Goal: Task Accomplishment & Management: Manage account settings

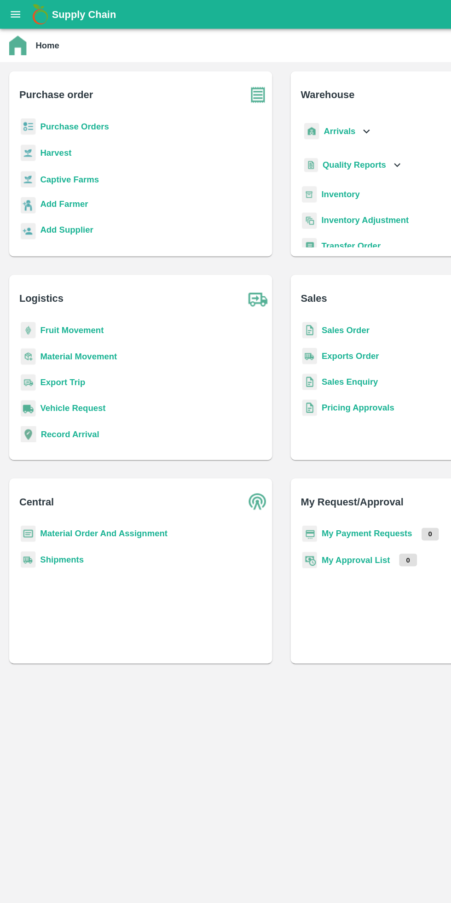
click at [65, 264] on b "Fruit Movement" at bounding box center [57, 264] width 51 height 7
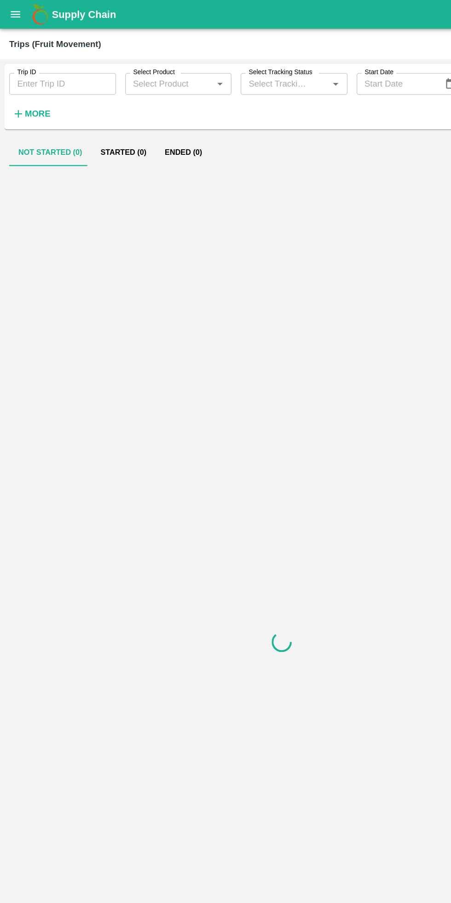
click at [15, 14] on icon "open drawer" at bounding box center [13, 11] width 8 height 5
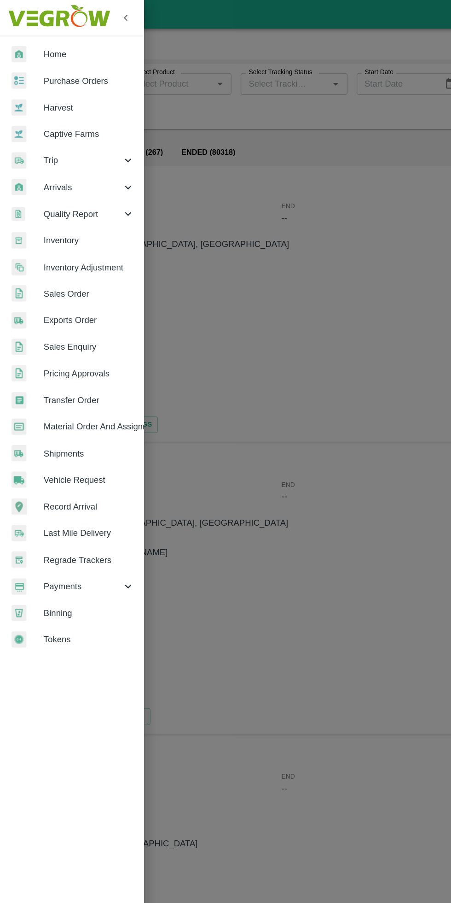
click at [49, 129] on span "Trip" at bounding box center [66, 128] width 63 height 10
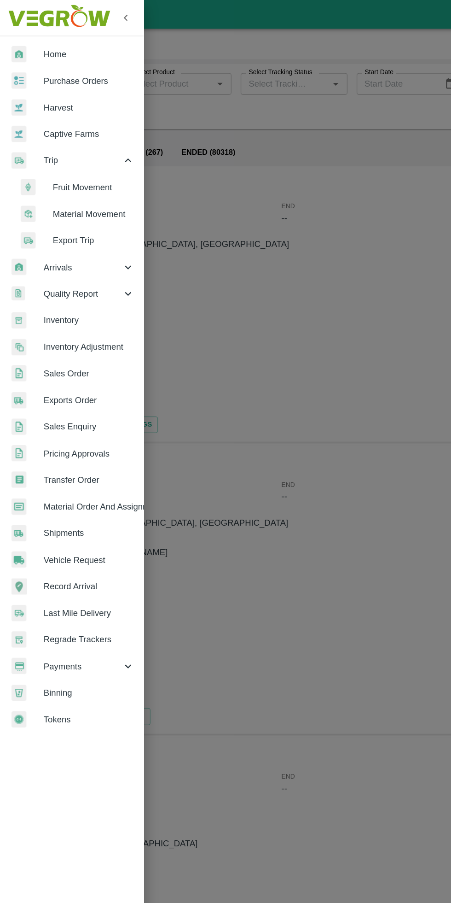
click at [76, 150] on span "Fruit Movement" at bounding box center [74, 150] width 65 height 10
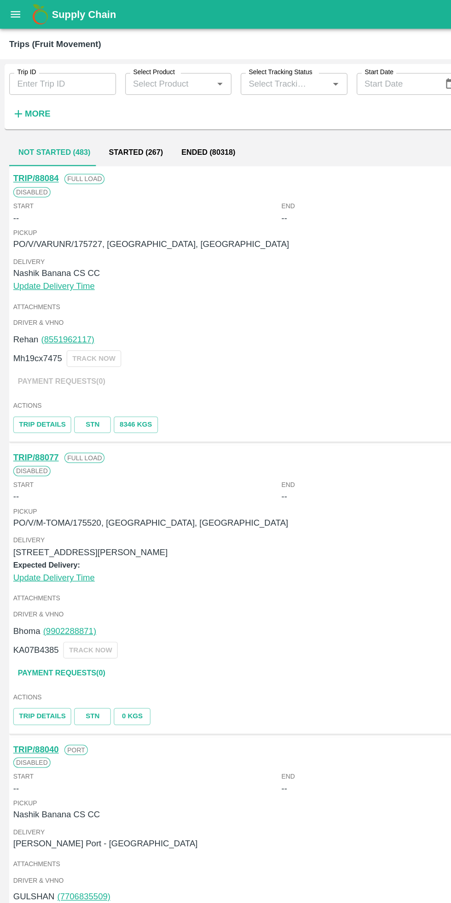
click at [31, 91] on strong "More" at bounding box center [30, 91] width 21 height 7
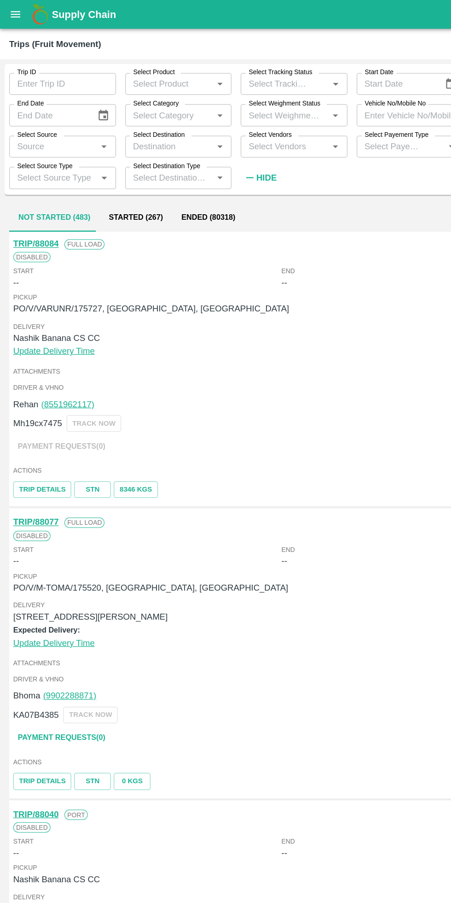
click at [240, 117] on input "Select Vendors" at bounding box center [228, 117] width 65 height 12
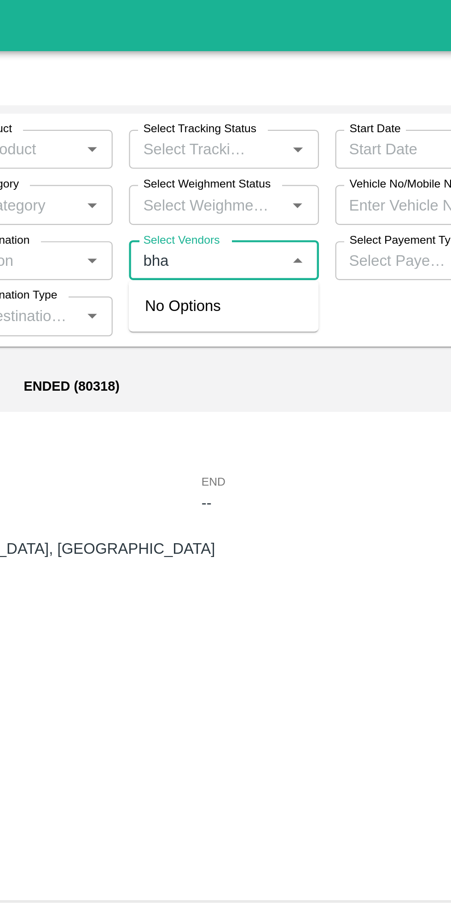
type input "bhai"
type input "Bhai"
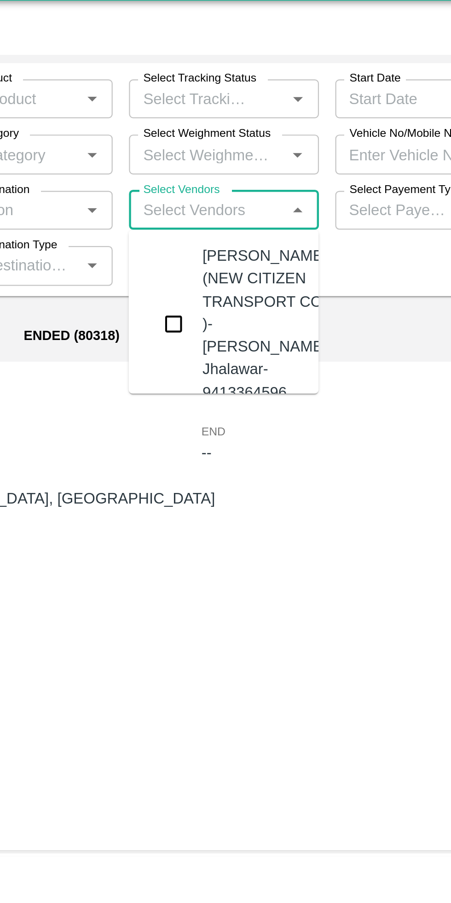
click at [231, 119] on input "Select Vendors" at bounding box center [228, 117] width 65 height 12
type input "bhai"
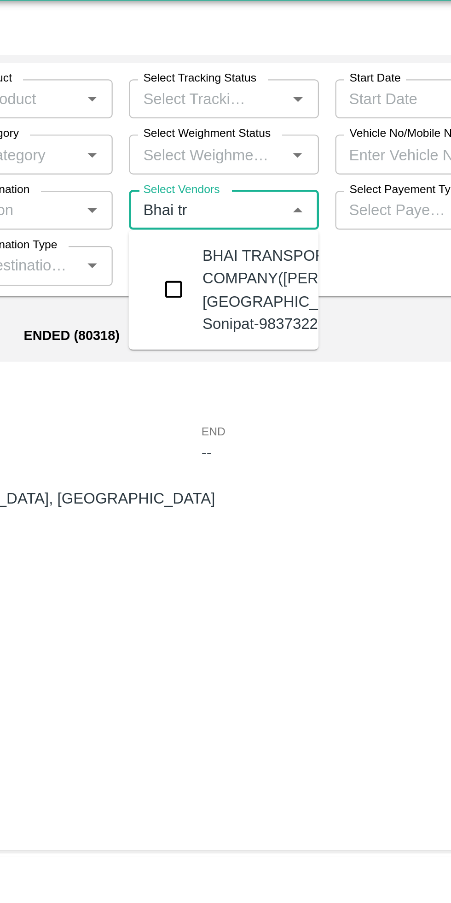
type input "Bhai tra"
type input "n"
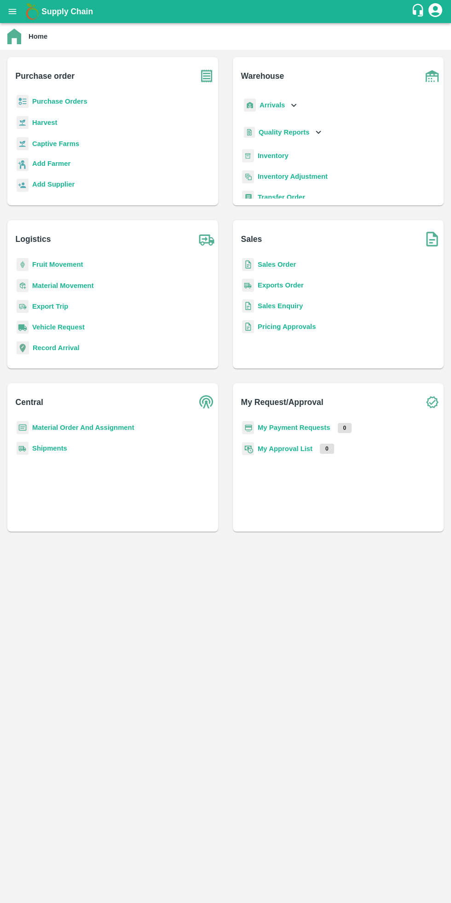
click at [296, 429] on b "My Payment Requests" at bounding box center [294, 427] width 73 height 7
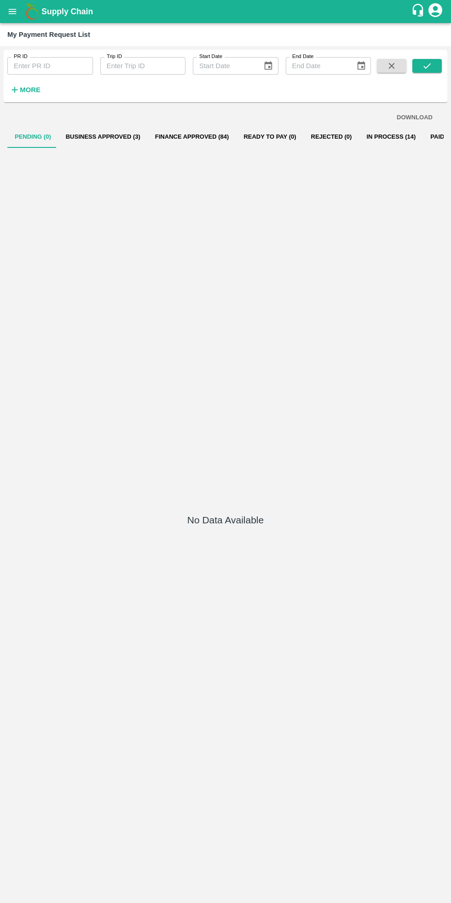
click at [38, 84] on h6 "More" at bounding box center [30, 90] width 21 height 12
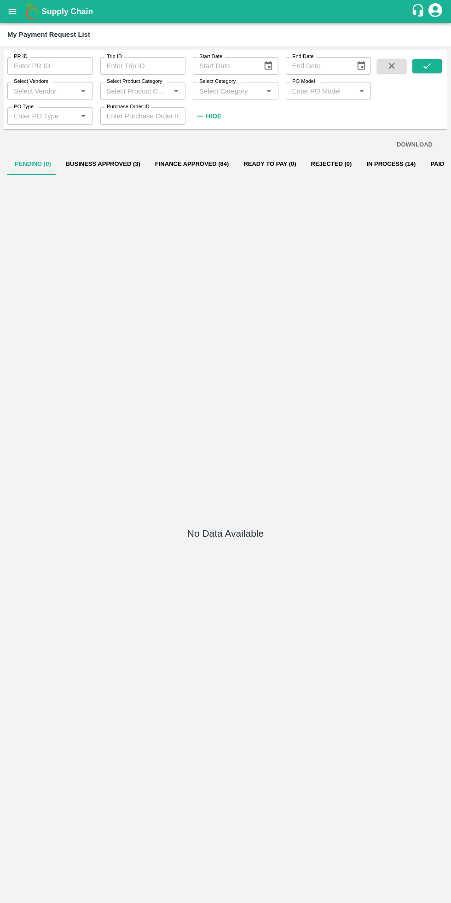
click at [59, 91] on input "Select Vendors" at bounding box center [42, 91] width 65 height 12
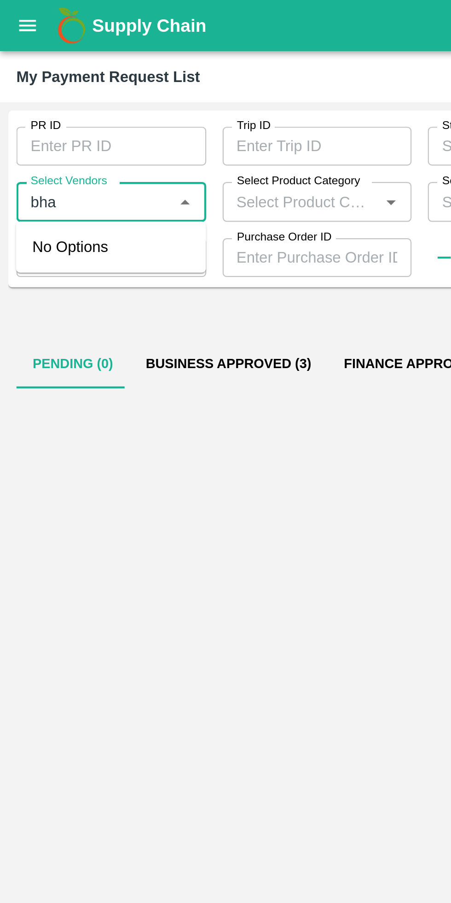
type input "bhai"
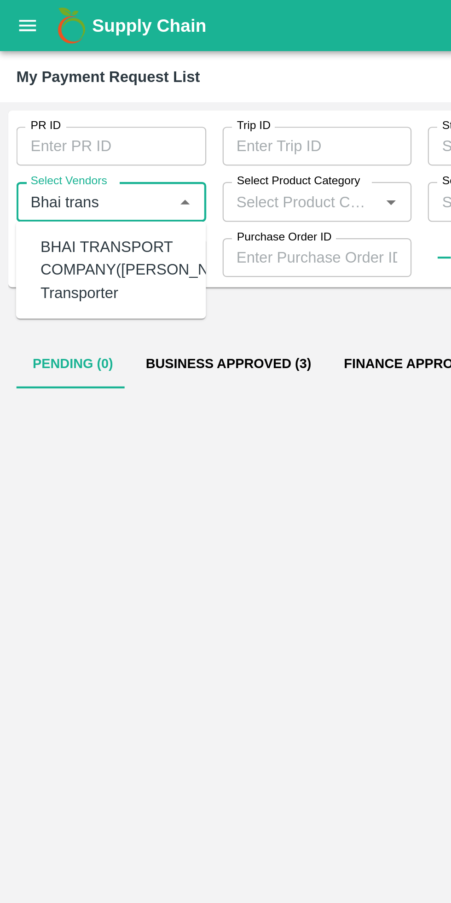
click at [65, 123] on div "BHAI TRANSPORT COMPANY([PERSON_NAME])-Transporter" at bounding box center [66, 121] width 97 height 31
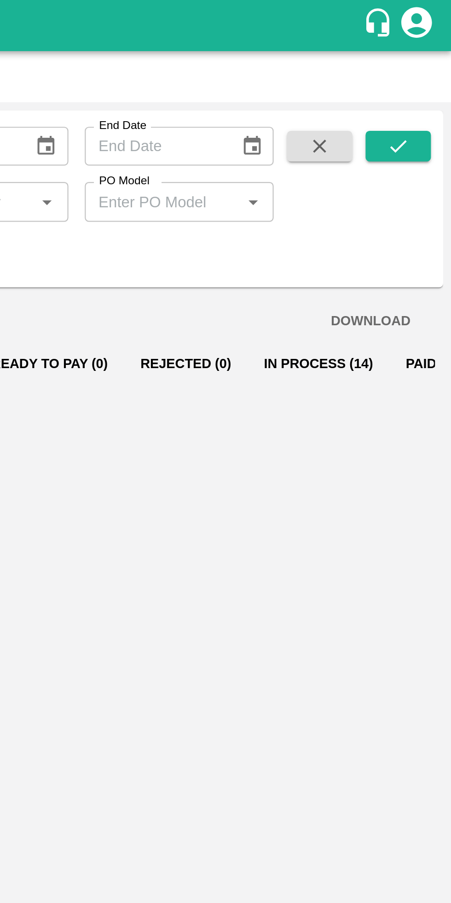
type input "BHAI TRANSPORT COMPANY([PERSON_NAME])-Transporter"
click at [429, 68] on icon "submit" at bounding box center [427, 66] width 10 height 10
click at [417, 165] on button "Paid (10)" at bounding box center [437, 164] width 41 height 22
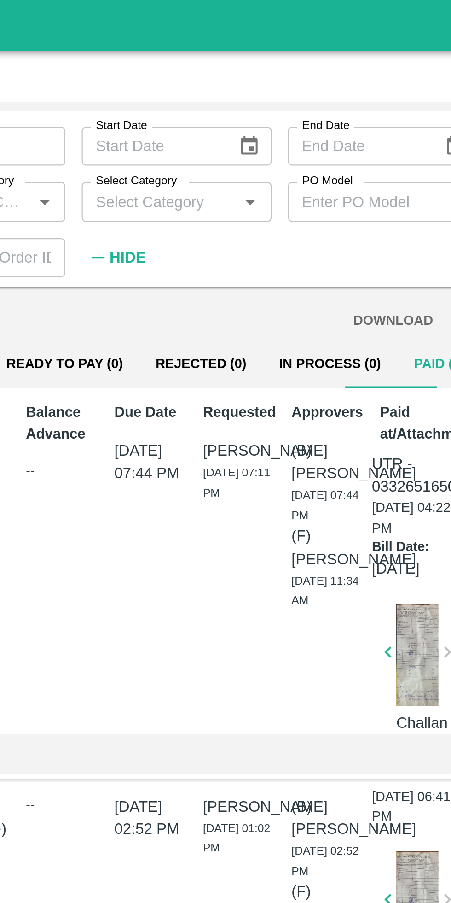
scroll to position [0, 13]
click at [340, 301] on button "button" at bounding box center [331, 294] width 29 height 14
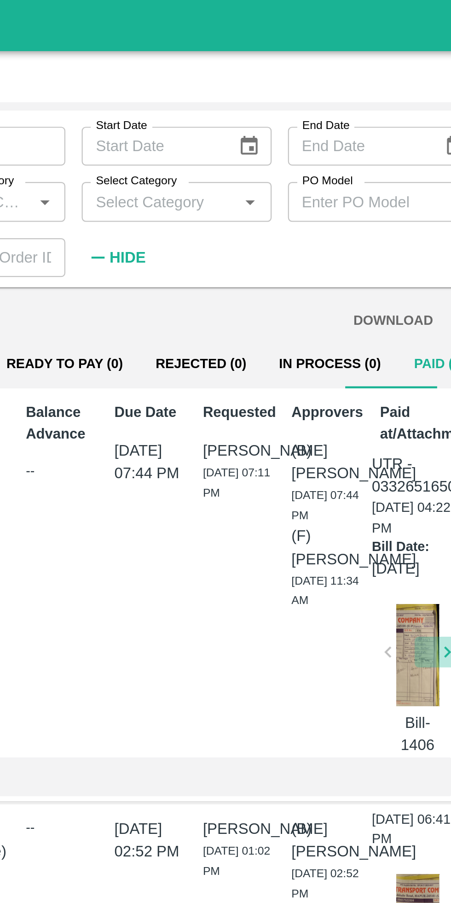
click at [343, 301] on button "button" at bounding box center [357, 294] width 29 height 14
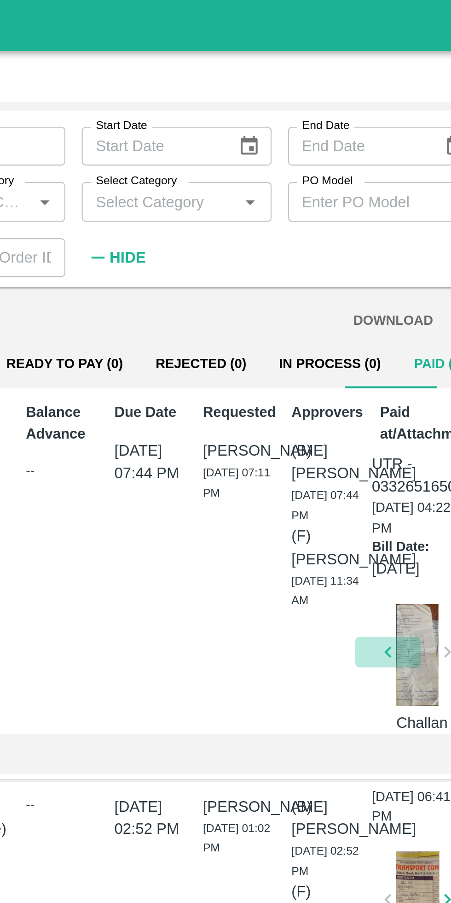
click at [335, 299] on button "button" at bounding box center [331, 294] width 29 height 14
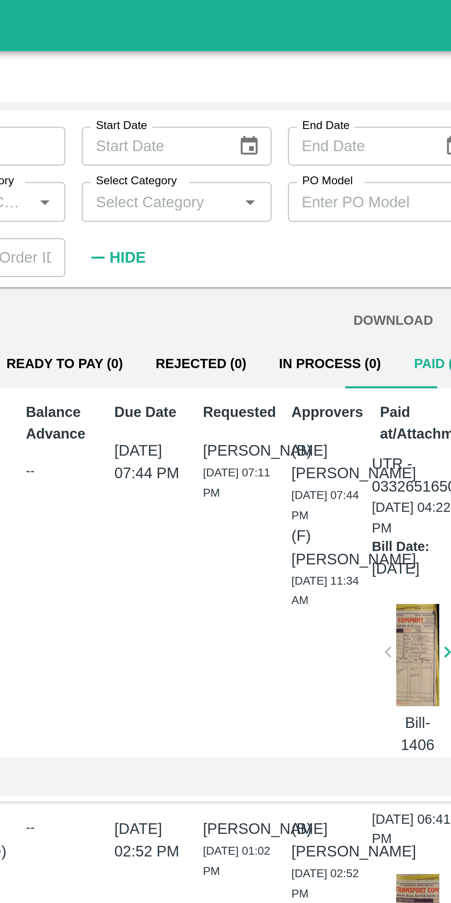
click at [334, 303] on div at bounding box center [331, 295] width 19 height 46
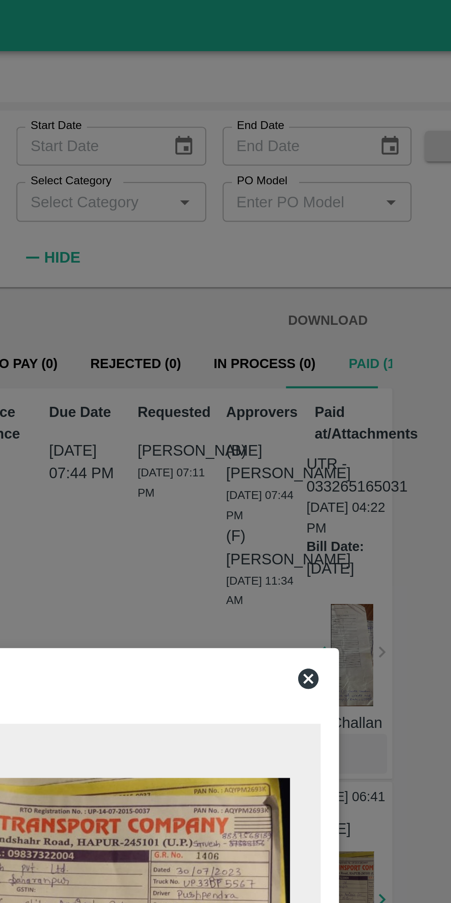
click at [322, 303] on icon at bounding box center [324, 305] width 9 height 9
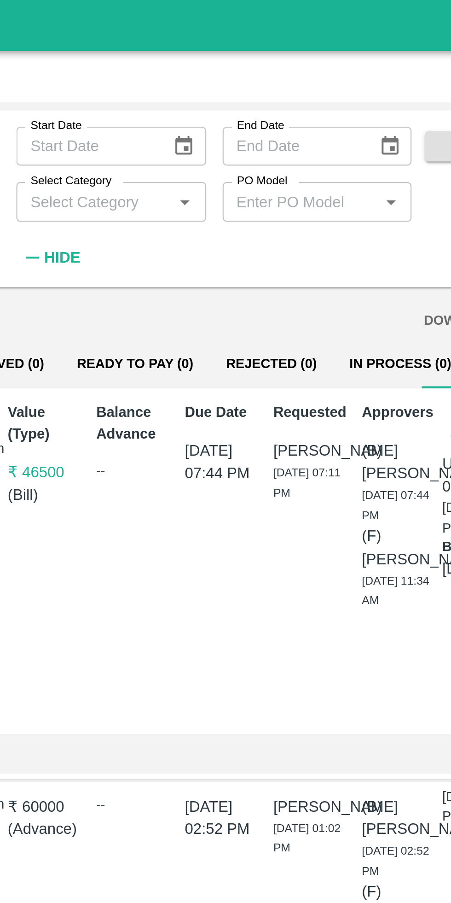
scroll to position [0, 0]
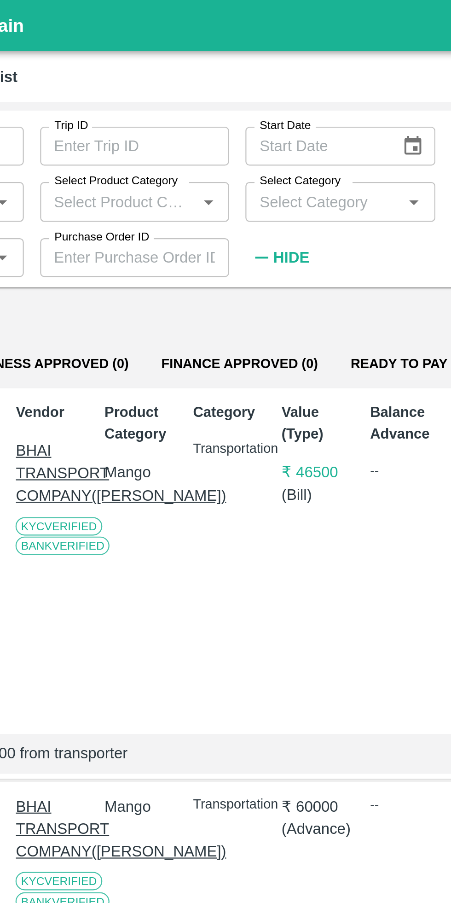
click at [108, 221] on p "BHAI TRANSPORT COMPANY([PERSON_NAME])" at bounding box center [105, 213] width 33 height 31
